Goal: Download file/media

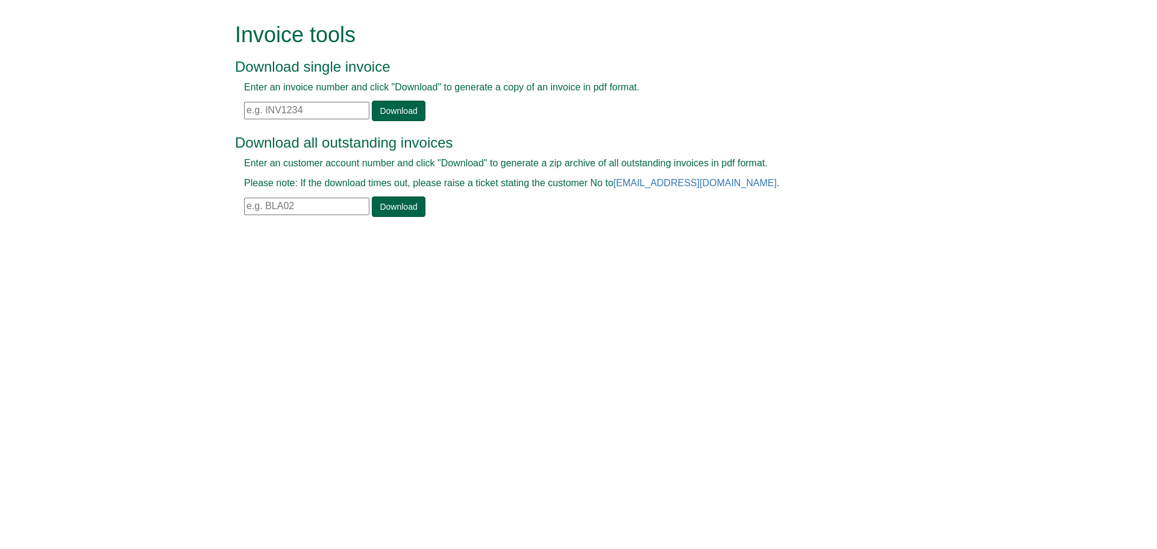
paste input "INV1059036"
type input "INV1059036"
click at [398, 108] on link "Download" at bounding box center [398, 111] width 53 height 20
drag, startPoint x: 312, startPoint y: 111, endPoint x: 242, endPoint y: 105, distance: 70.7
click at [242, 105] on div "Enter an invoice number and click "Download" to generate a copy of an invoice i…" at bounding box center [565, 101] width 660 height 40
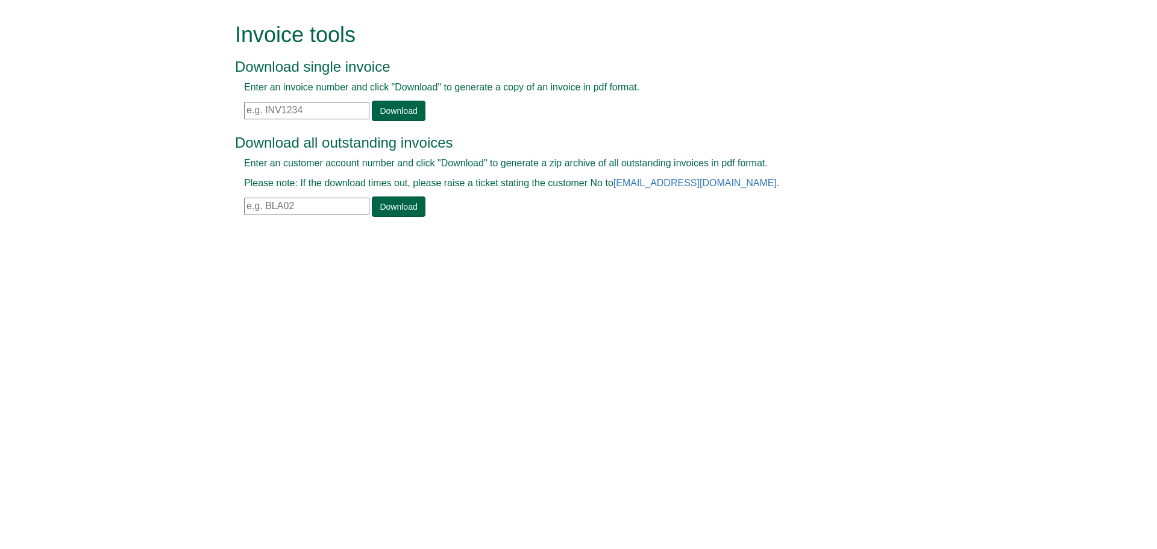
paste input "INV1383728"
type input "INV1383728"
click at [383, 111] on link "Download" at bounding box center [398, 111] width 53 height 20
drag, startPoint x: 319, startPoint y: 111, endPoint x: 244, endPoint y: 105, distance: 74.9
click at [244, 105] on input "INV1383728" at bounding box center [306, 110] width 125 height 17
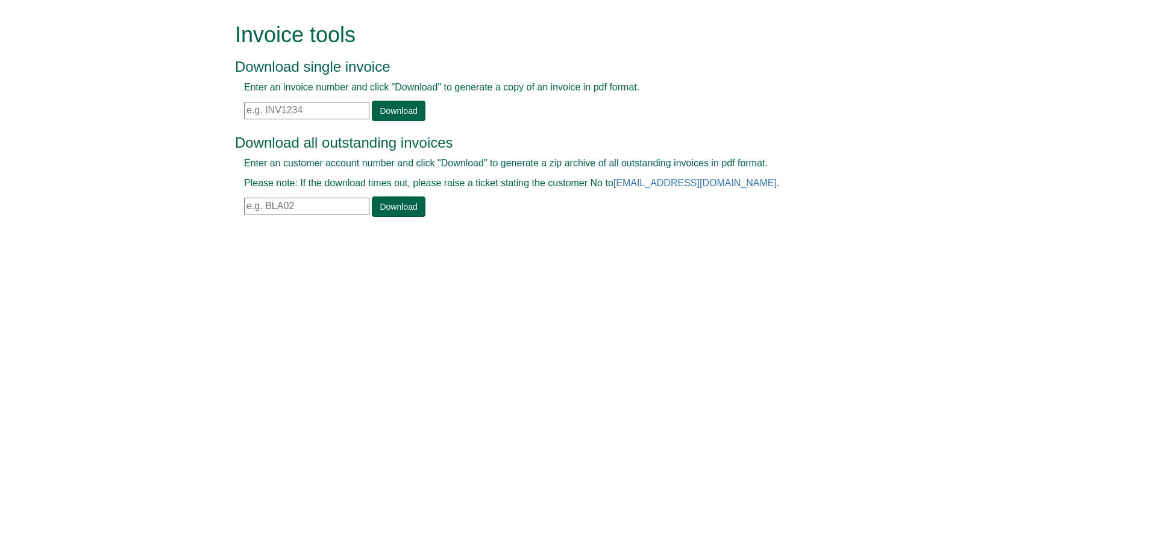
paste input "INV1387954"
type input "INV1387954"
click at [383, 110] on link "Download" at bounding box center [398, 111] width 53 height 20
drag, startPoint x: 280, startPoint y: 104, endPoint x: 219, endPoint y: 101, distance: 61.5
click at [219, 101] on form "Invoice tools Download single invoice Enter an invoice number and click "Downlo…" at bounding box center [578, 121] width 1157 height 242
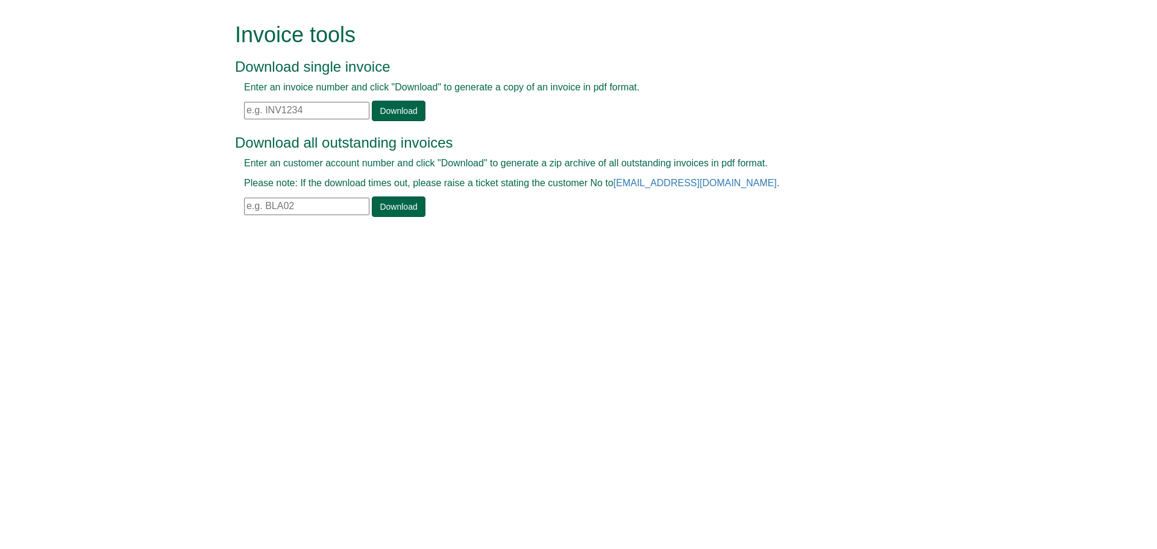
paste input "INV1390356"
type input "INV1390356"
click at [397, 110] on link "Download" at bounding box center [398, 111] width 53 height 20
click at [322, 205] on input "text" at bounding box center [306, 206] width 125 height 17
type input "CAP123"
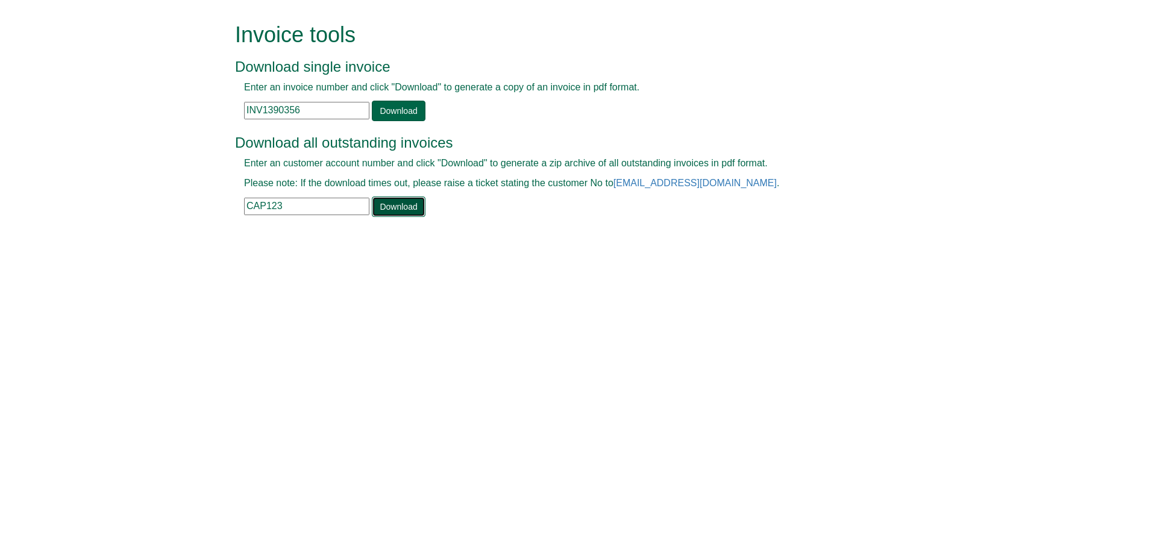
click at [386, 211] on link "Download" at bounding box center [398, 206] width 53 height 20
